Goal: Task Accomplishment & Management: Manage account settings

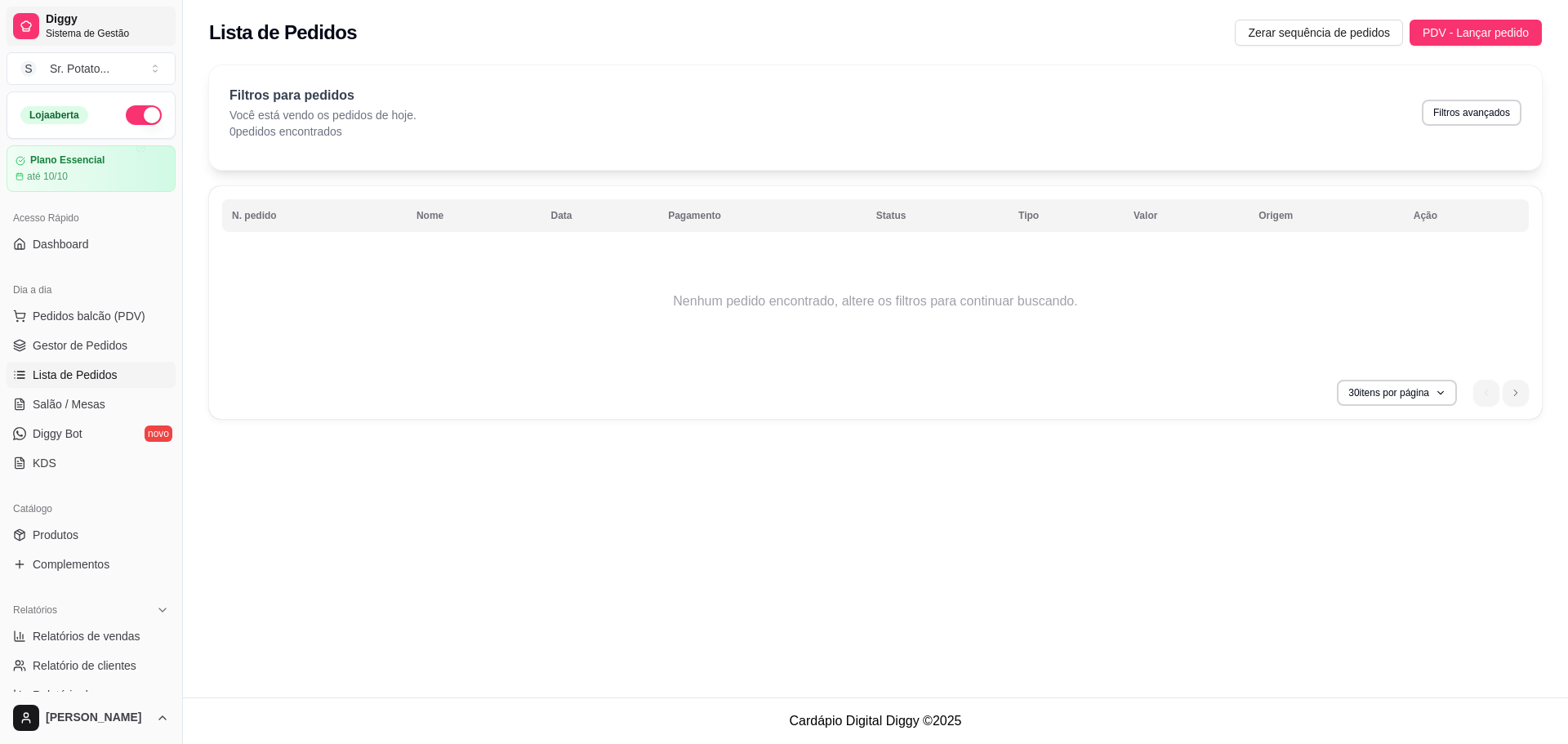
click at [47, 28] on span "Sistema de Gestão" at bounding box center [107, 33] width 123 height 13
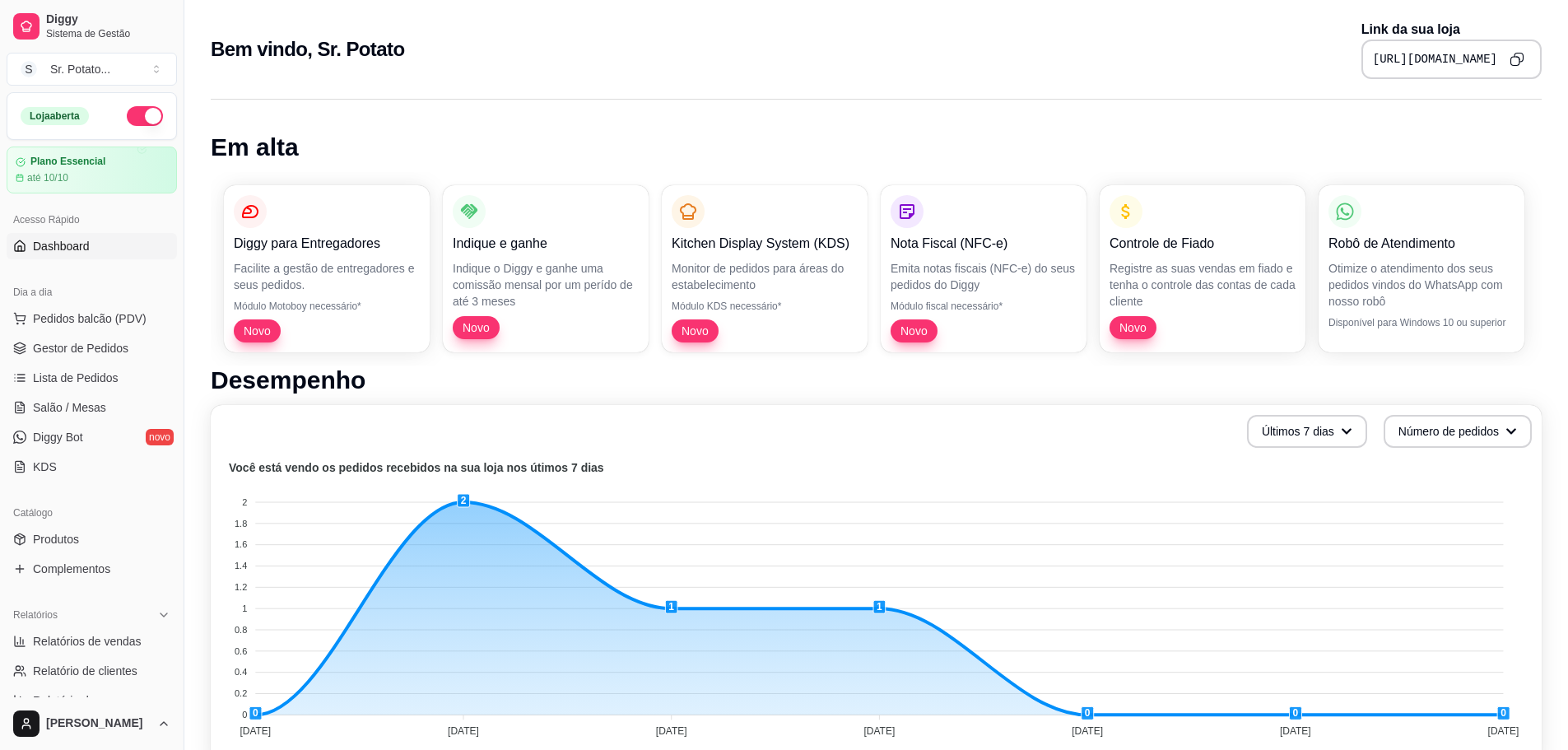
click at [1512, 63] on icon "Copy to clipboard" at bounding box center [1516, 59] width 15 height 15
click at [82, 375] on span "Lista de Pedidos" at bounding box center [75, 377] width 85 height 17
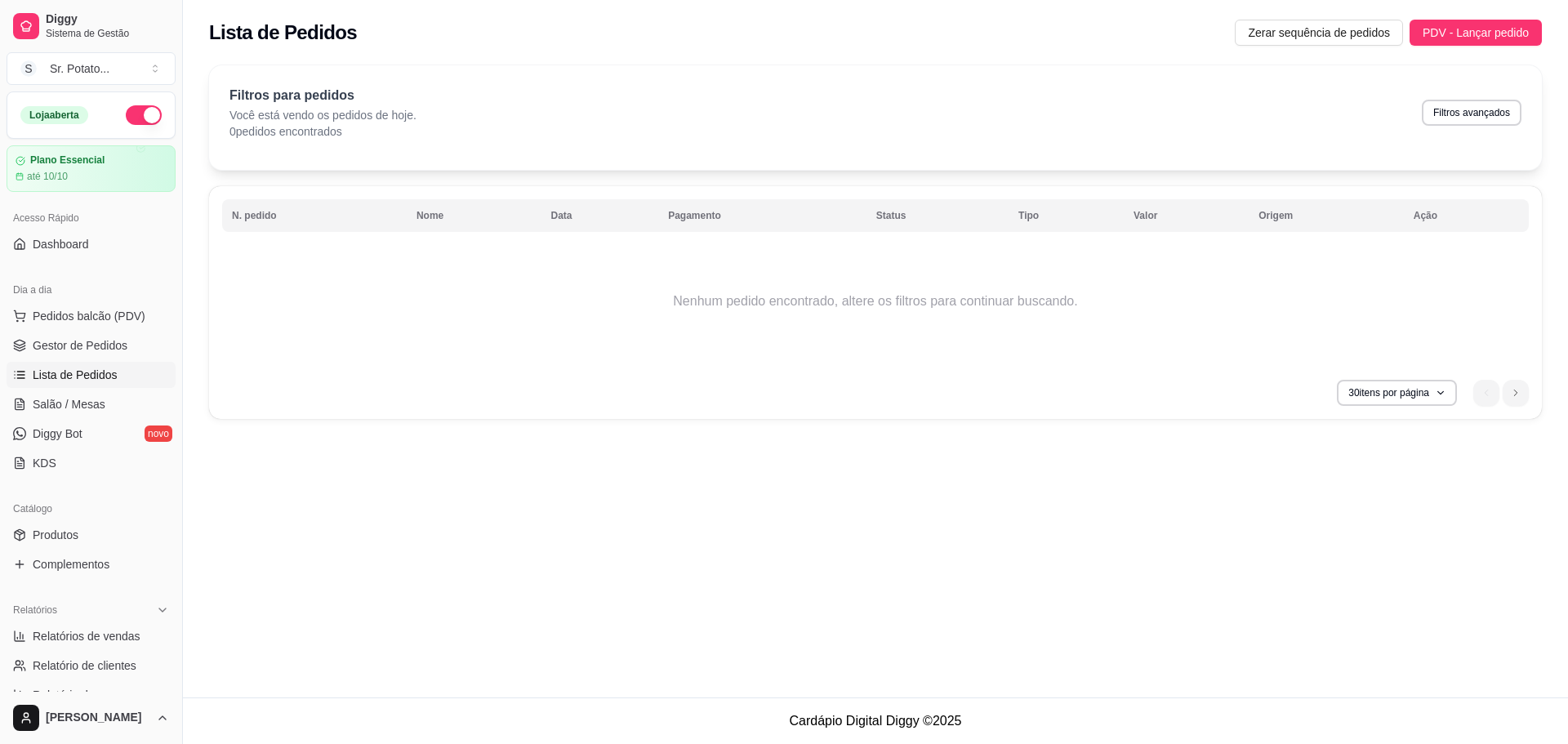
click at [620, 327] on td "Nenhum pedido encontrado, altere os filtros para continuar buscando." at bounding box center [875, 301] width 1307 height 130
click at [1285, 39] on span "Zerar sequência de pedidos" at bounding box center [1319, 32] width 142 height 18
click at [1463, 120] on button "Filtros avançados" at bounding box center [1471, 112] width 96 height 25
select select "0"
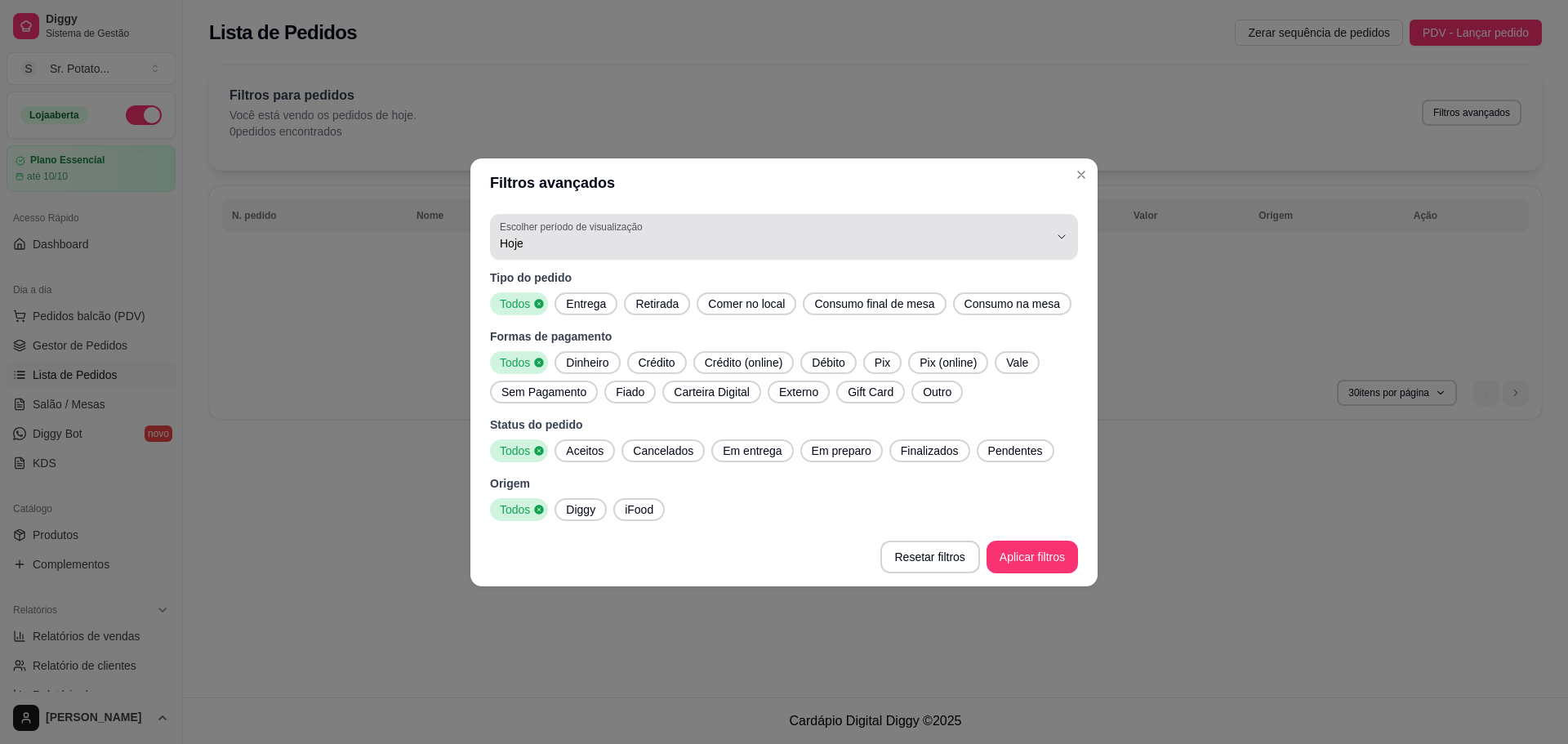
click at [739, 243] on span "Hoje" at bounding box center [774, 243] width 549 height 17
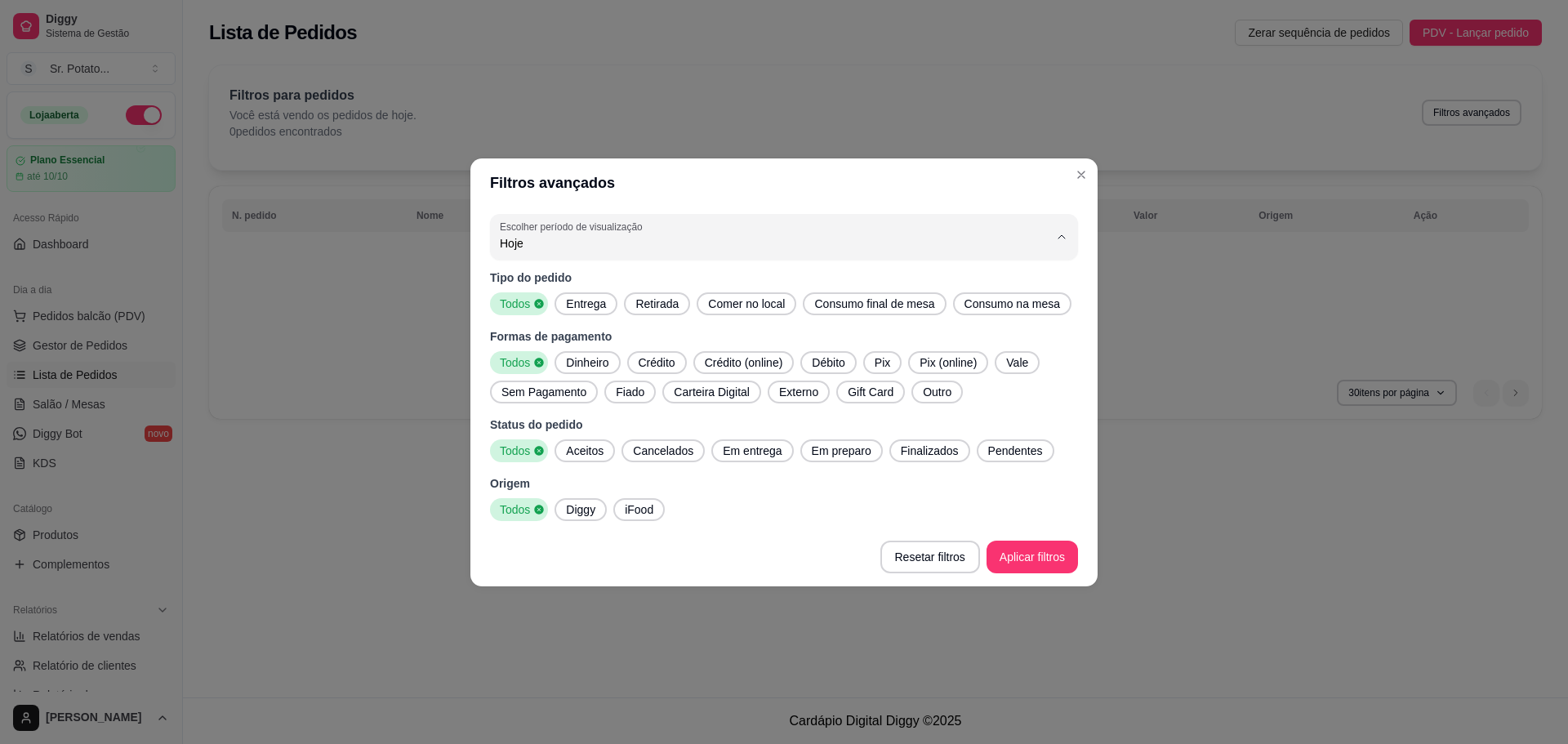
click at [573, 415] on span "45 dias" at bounding box center [776, 415] width 524 height 16
type input "45"
select select "45"
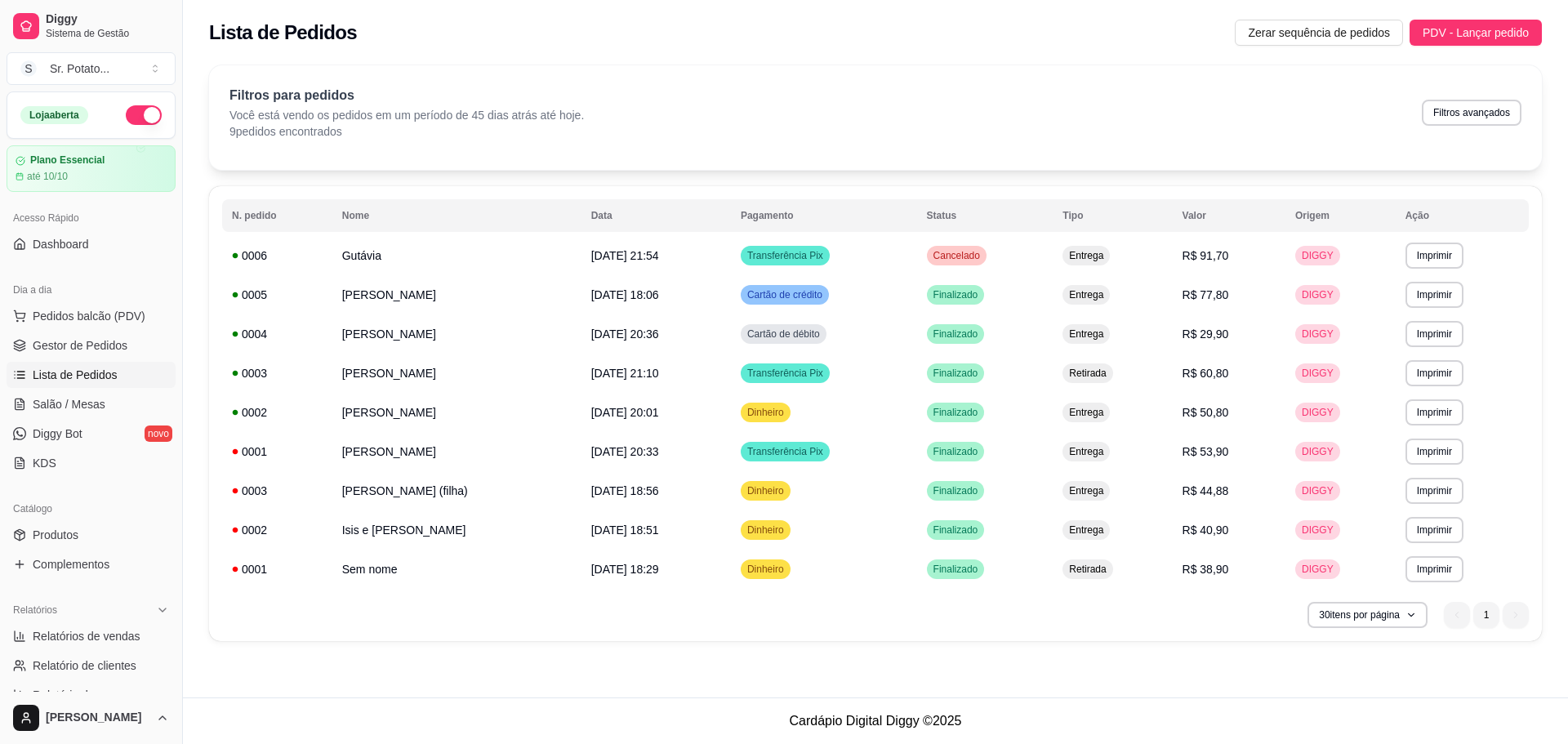
drag, startPoint x: 48, startPoint y: 253, endPoint x: 116, endPoint y: 223, distance: 74.3
click at [48, 253] on link "Dashboard" at bounding box center [90, 244] width 169 height 26
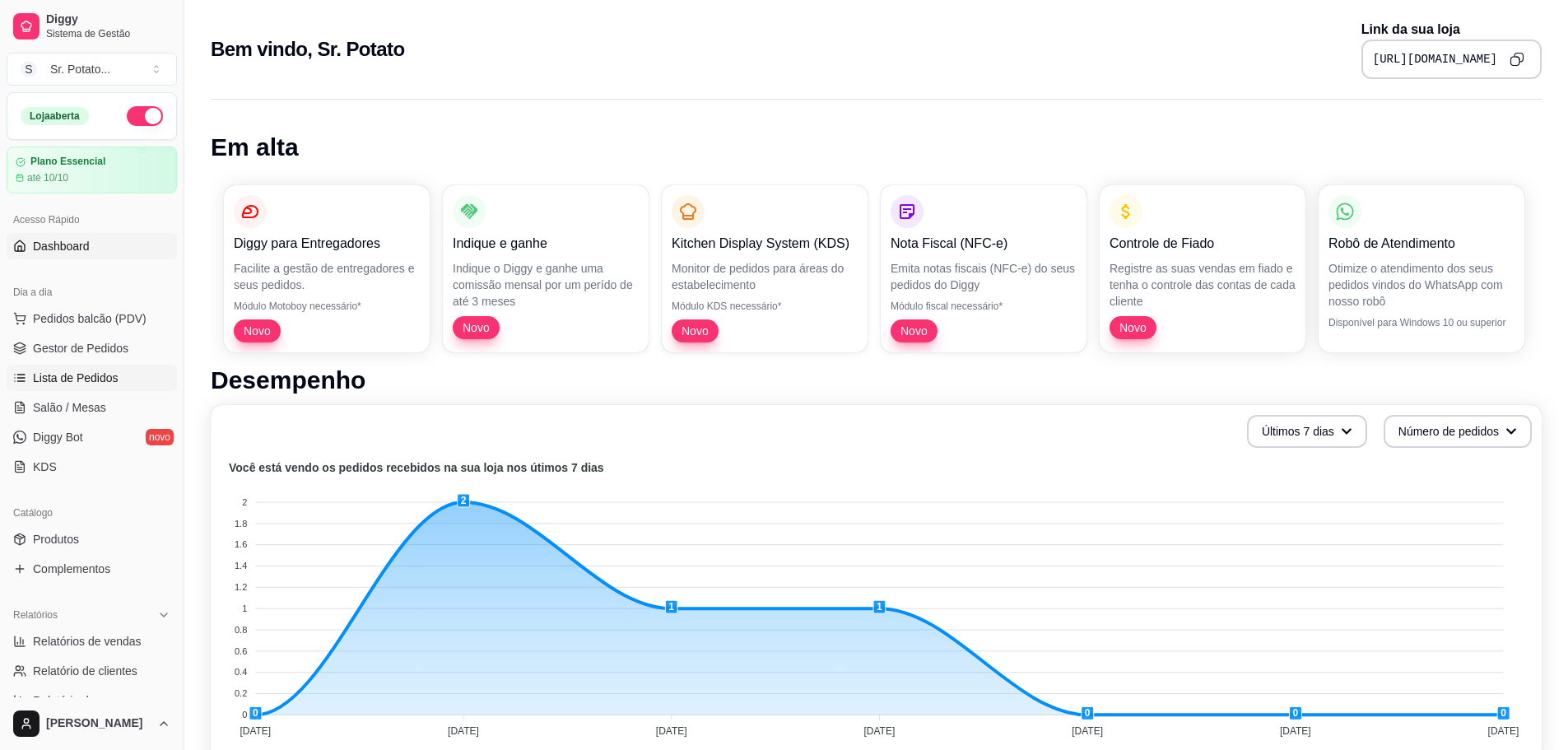
click at [95, 371] on span "Lista de Pedidos" at bounding box center [75, 377] width 85 height 17
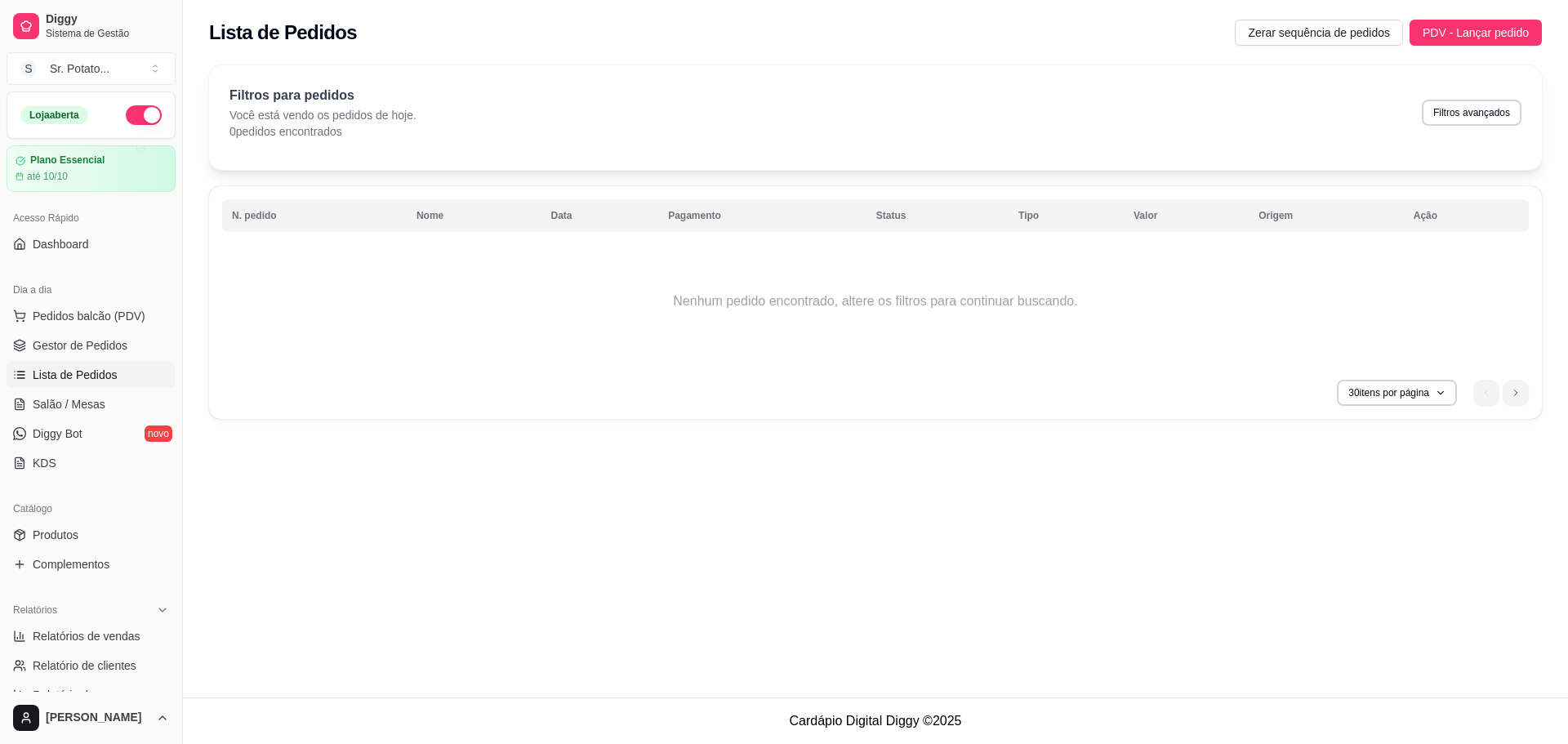
click at [1489, 119] on button "Filtros avançados" at bounding box center [1472, 113] width 100 height 26
select select "0"
click at [1436, 115] on button "Filtros avançados" at bounding box center [1471, 112] width 96 height 25
select select "0"
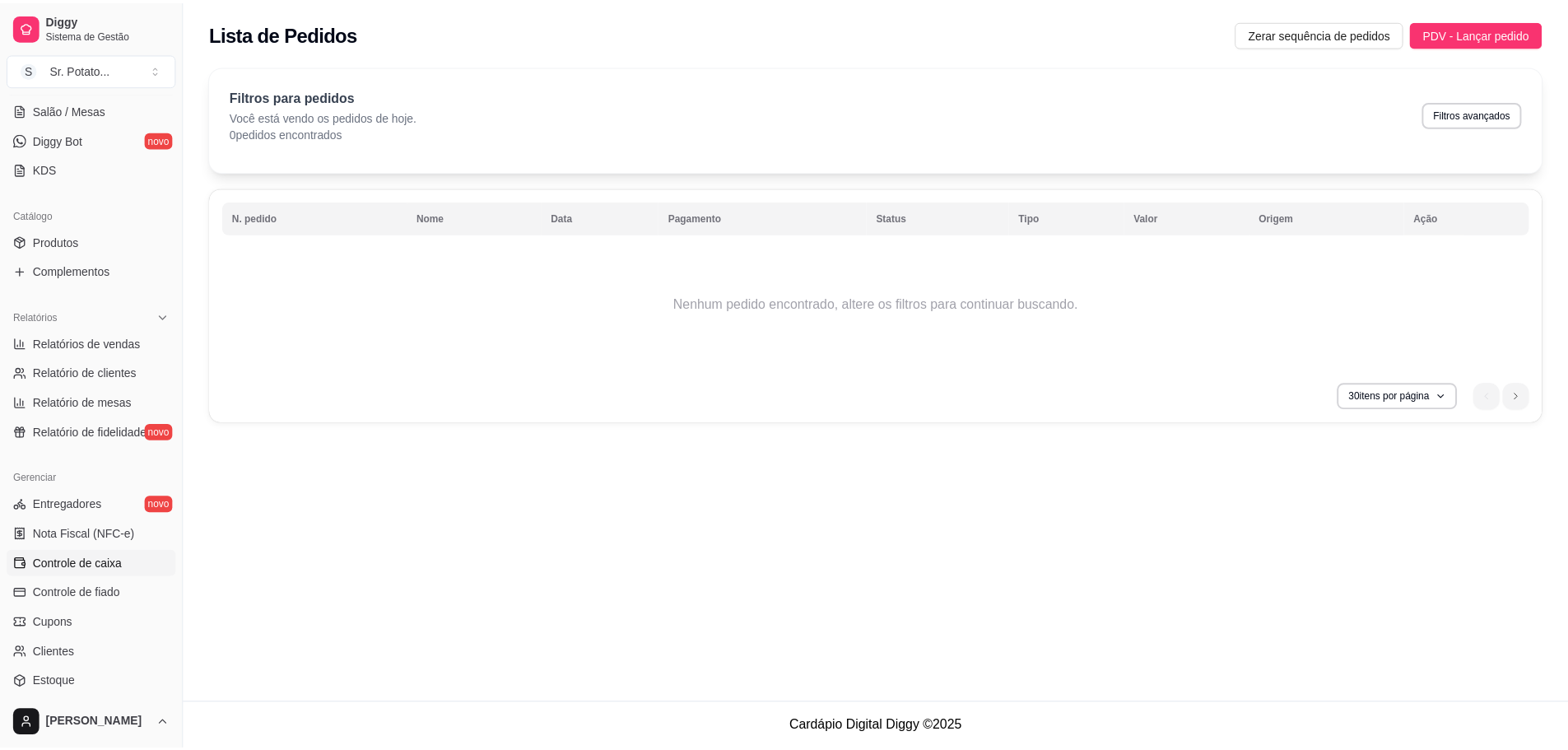
scroll to position [434, 0]
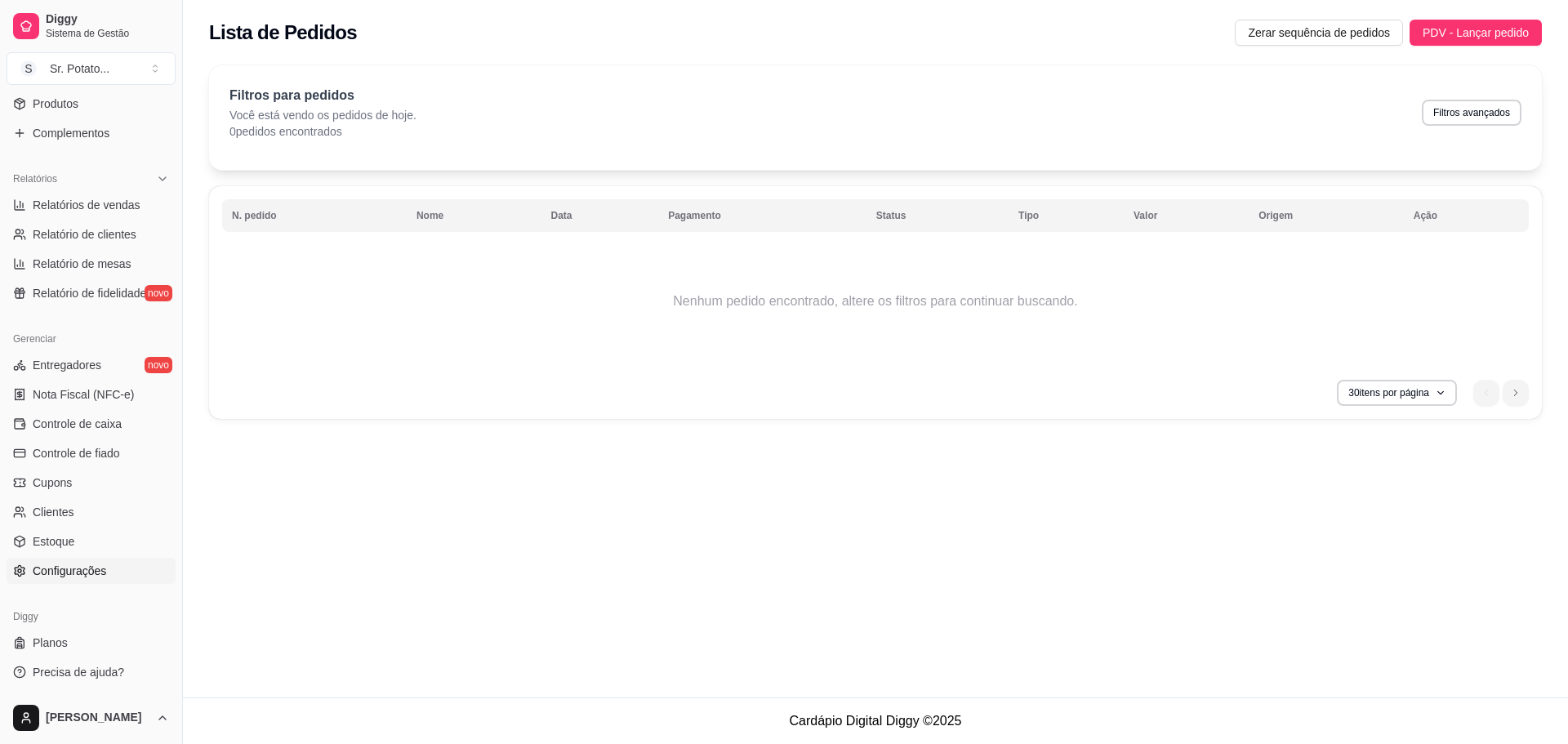
click at [67, 572] on span "Configurações" at bounding box center [69, 571] width 73 height 17
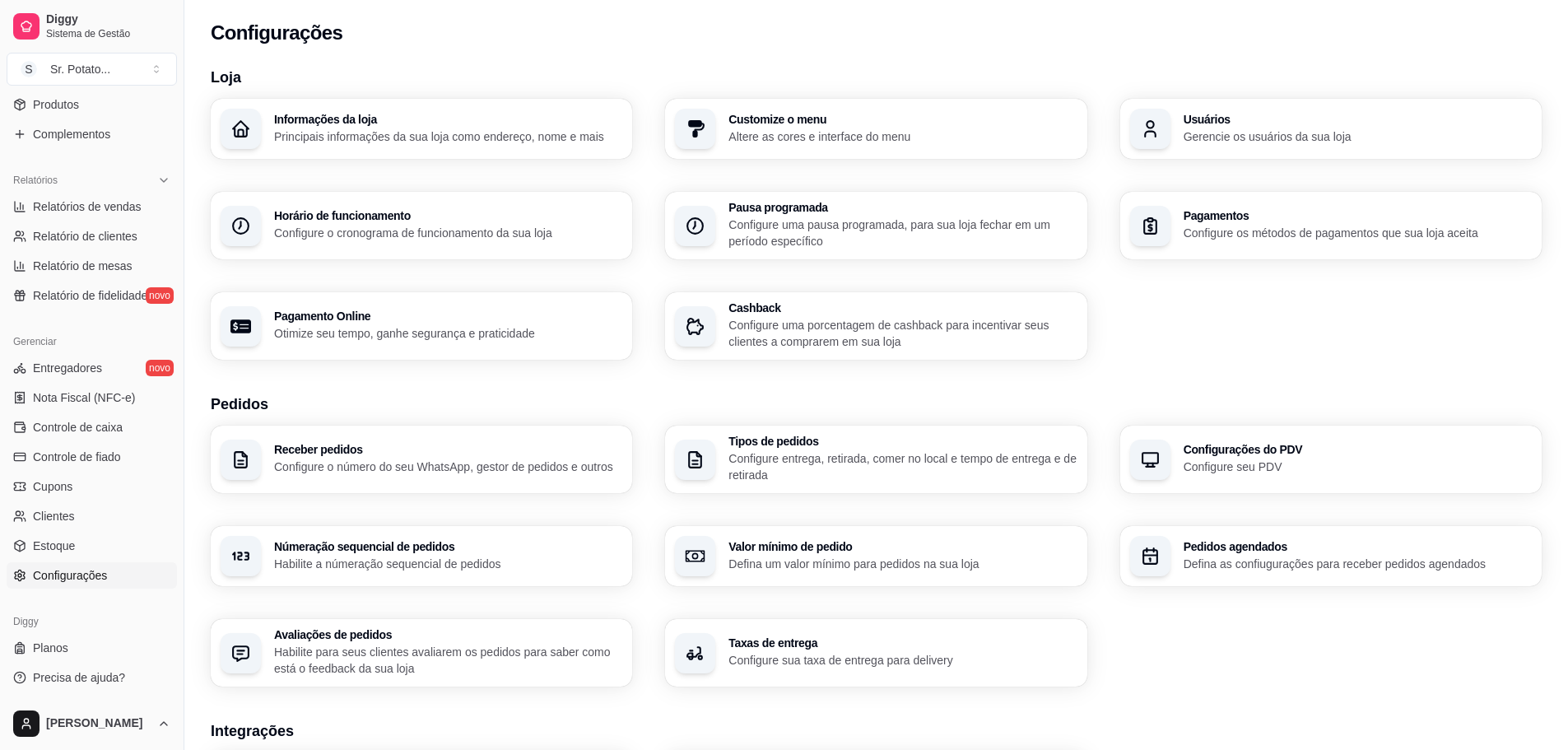
click at [427, 228] on p "Configure o cronograma de funcionamento da sua loja" at bounding box center [447, 233] width 348 height 17
click at [99, 29] on span "Sistema de Gestão" at bounding box center [107, 33] width 124 height 13
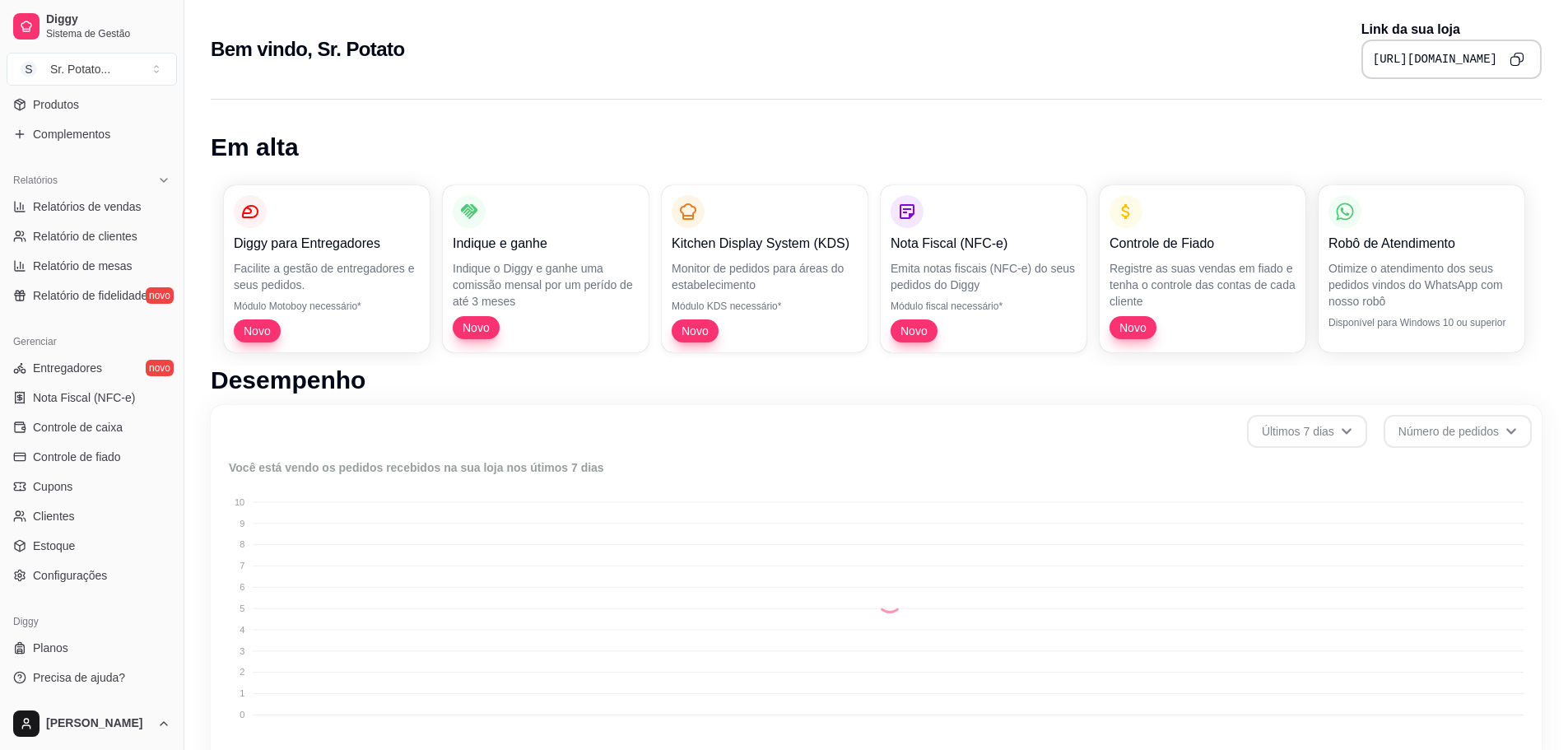
click at [1519, 59] on icon "Copy to clipboard" at bounding box center [1516, 59] width 15 height 15
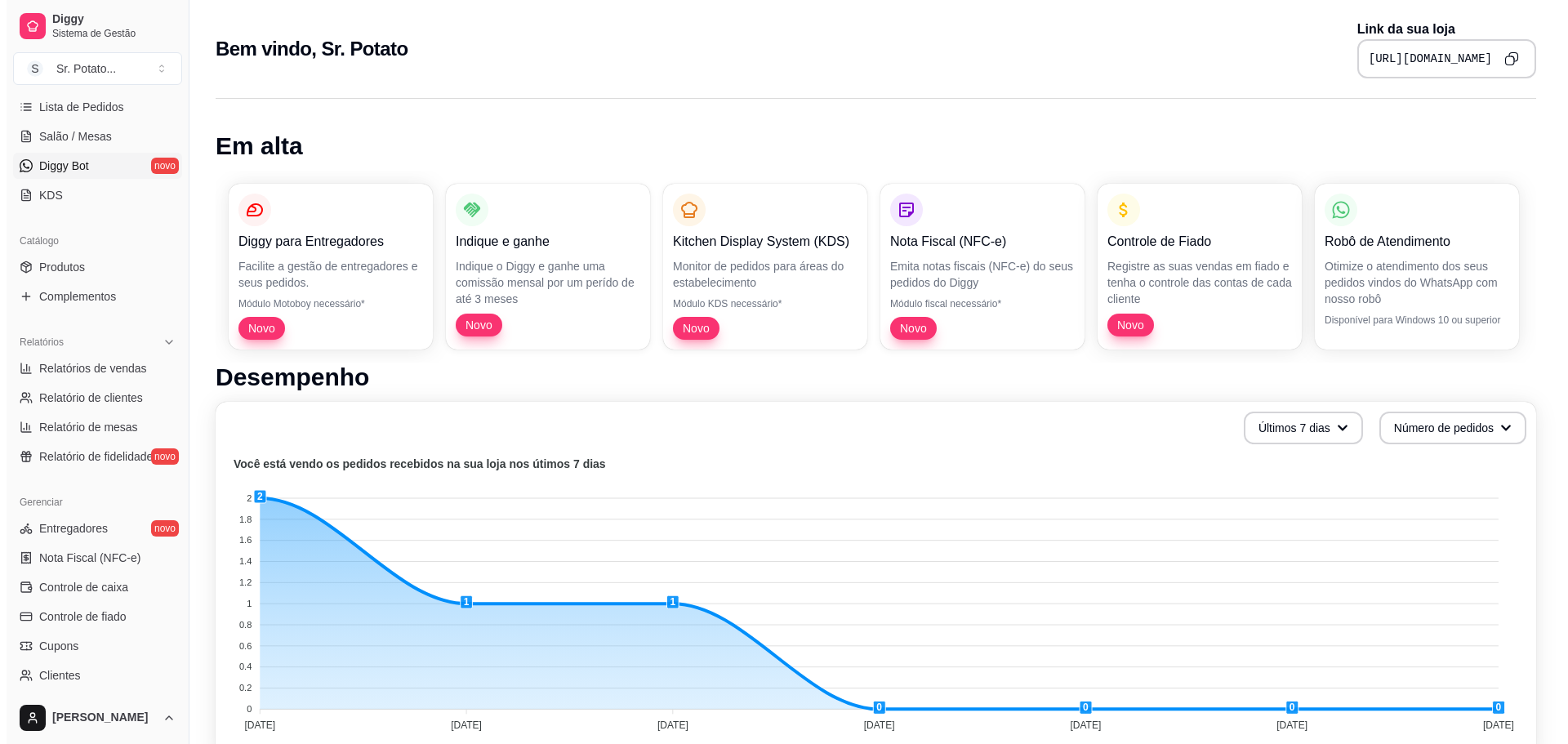
scroll to position [105, 0]
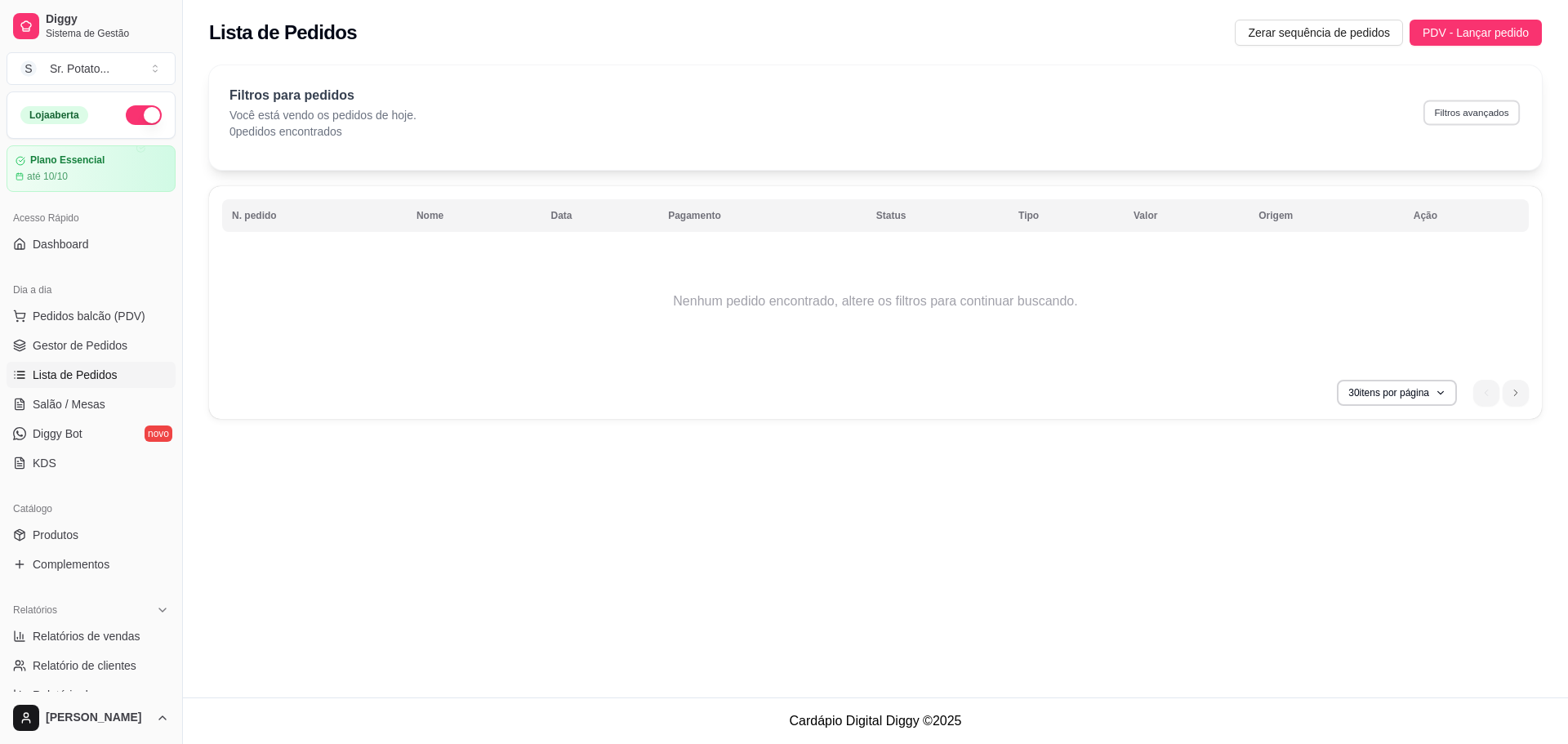
click at [1439, 108] on button "Filtros avançados" at bounding box center [1471, 112] width 96 height 25
select select "0"
